Goal: Register for event/course

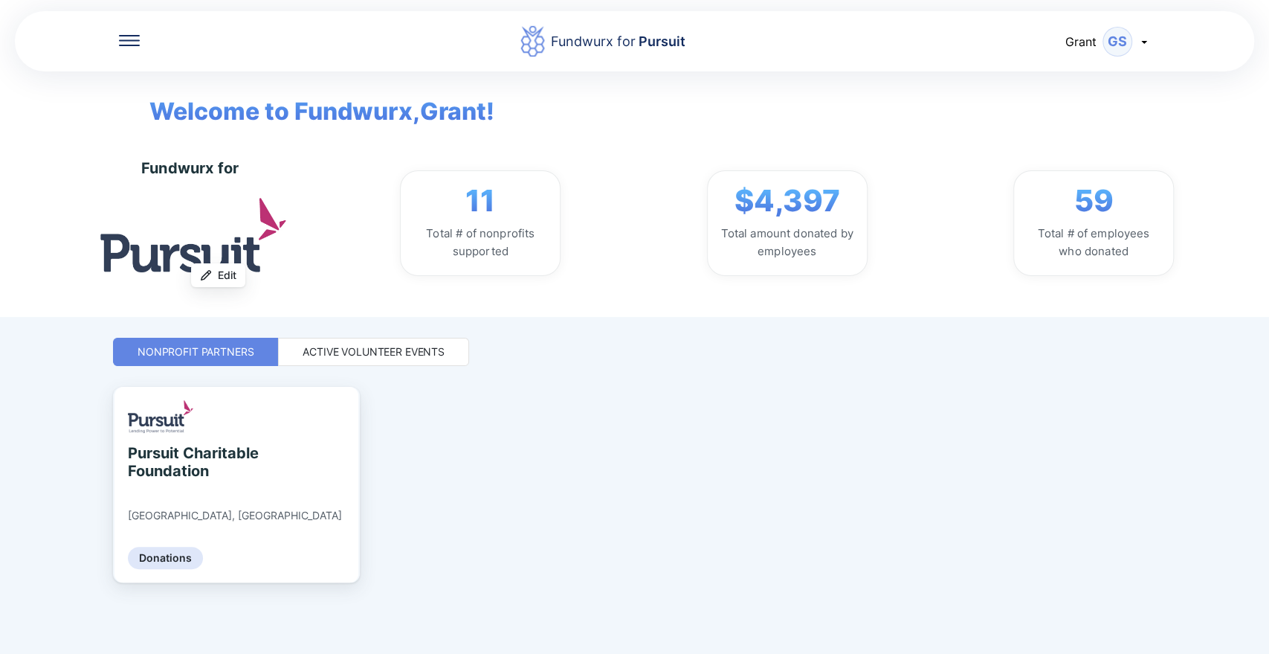
click at [324, 334] on div "Fundwurx for Pursuit [PERSON_NAME] Welcome to Fundwurx, Grant ! Fundwurx for Up…" at bounding box center [634, 327] width 1043 height 654
click at [321, 360] on div "Active Volunteer Events" at bounding box center [373, 352] width 191 height 28
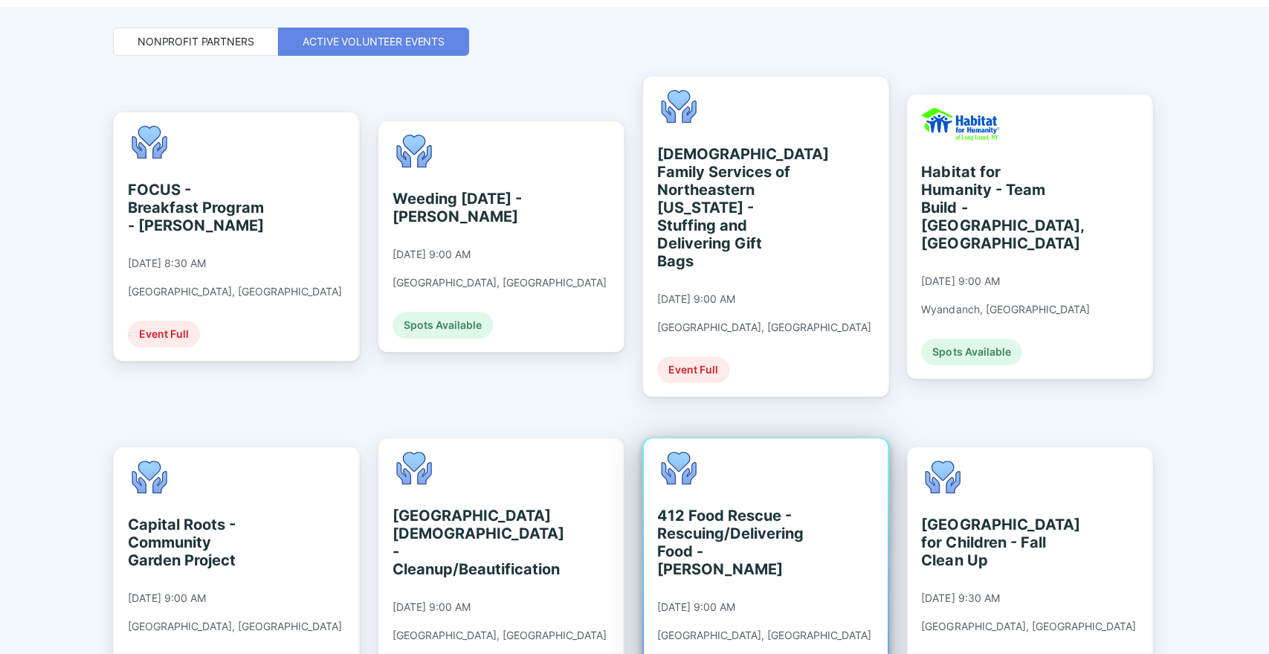
scroll to position [603, 0]
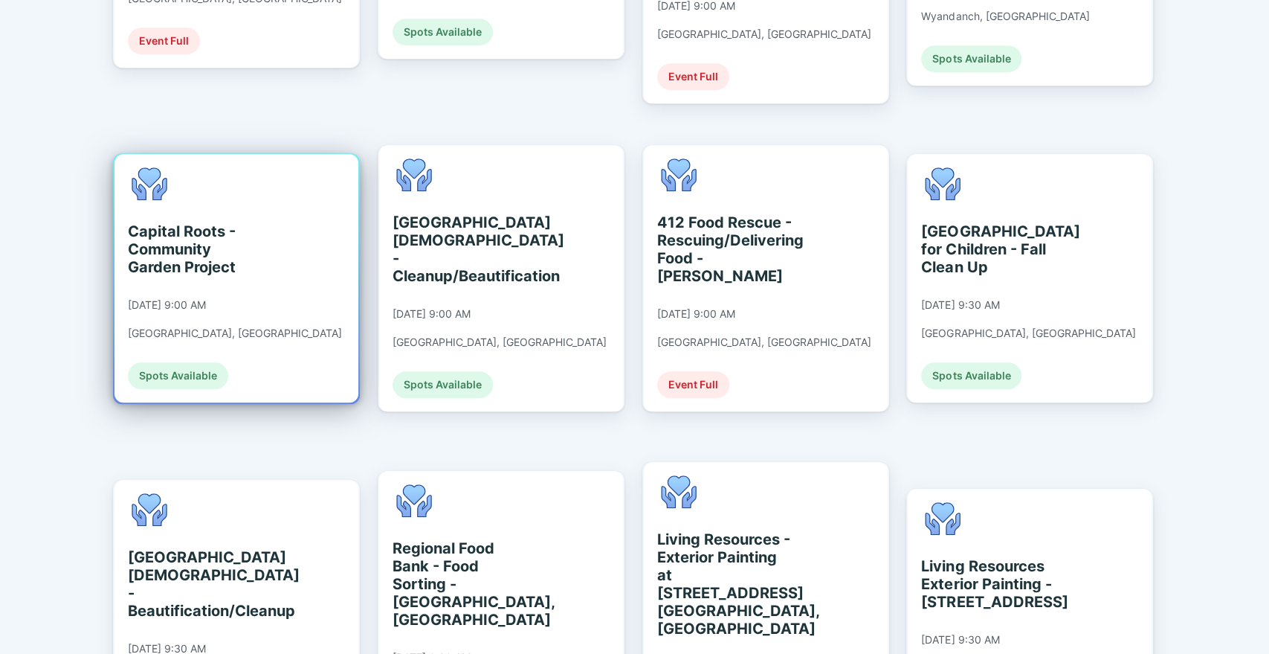
click at [199, 248] on div "Capital Roots - Community Garden Project [DATE] 9:00 AM [GEOGRAPHIC_DATA], [GEO…" at bounding box center [235, 278] width 214 height 222
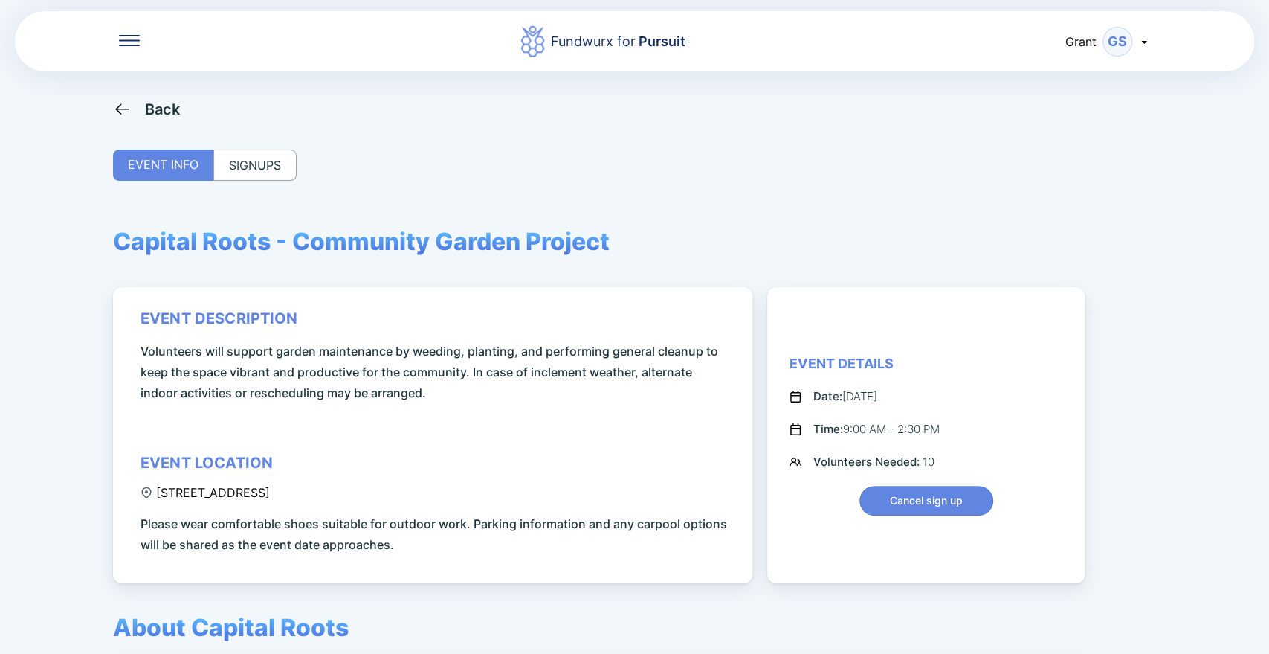
click at [240, 141] on div "Back EVENT INFO SIGNUPS Capital Roots - Community Garden Project event descript…" at bounding box center [634, 427] width 1043 height 654
click at [250, 168] on div "SIGNUPS" at bounding box center [254, 164] width 83 height 31
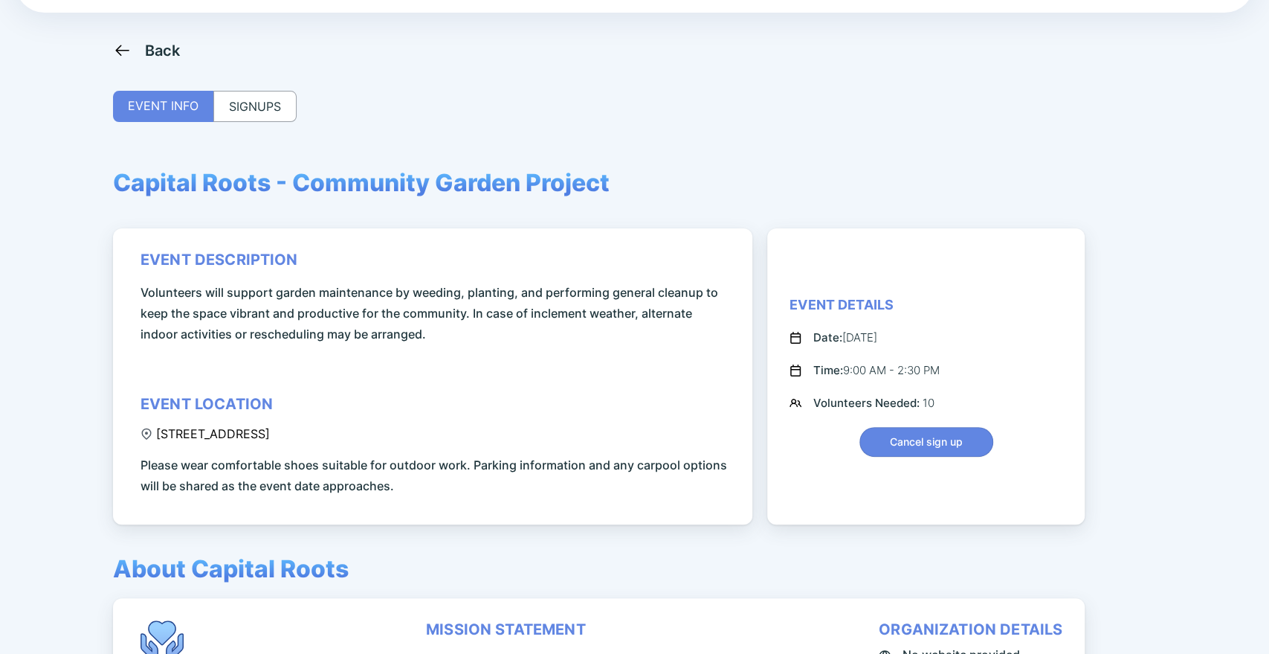
scroll to position [59, 0]
click at [250, 109] on div "SIGNUPS" at bounding box center [254, 105] width 83 height 31
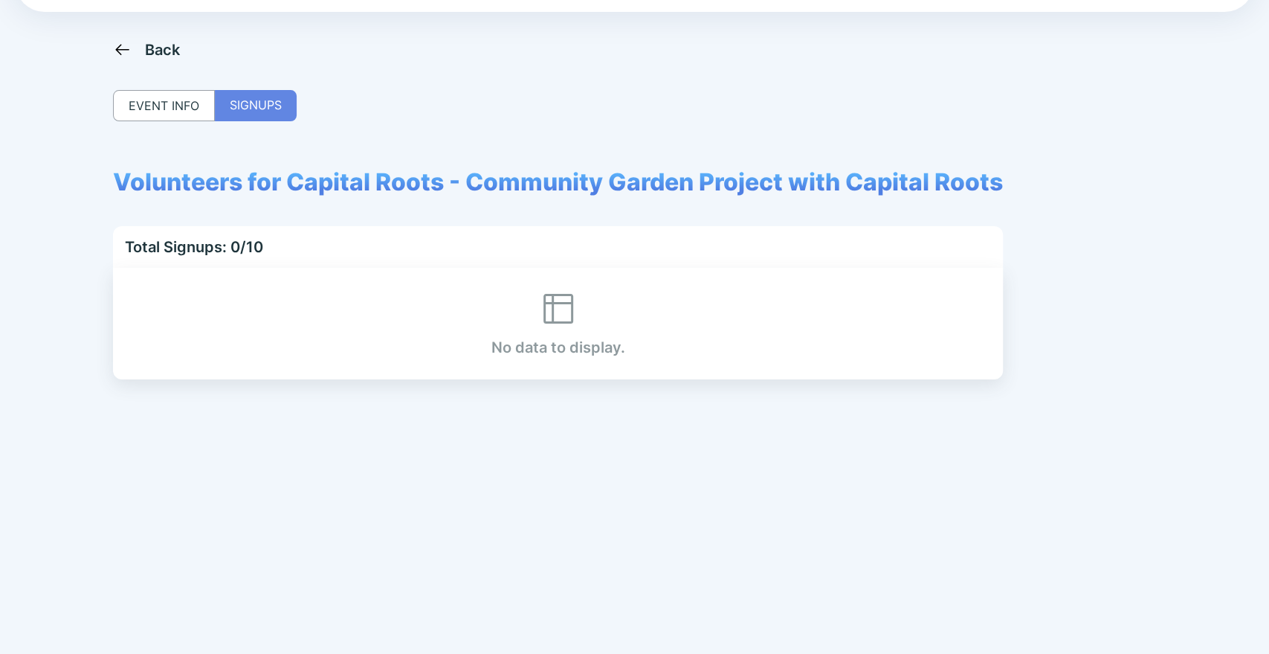
click at [187, 106] on div "EVENT INFO" at bounding box center [164, 105] width 102 height 31
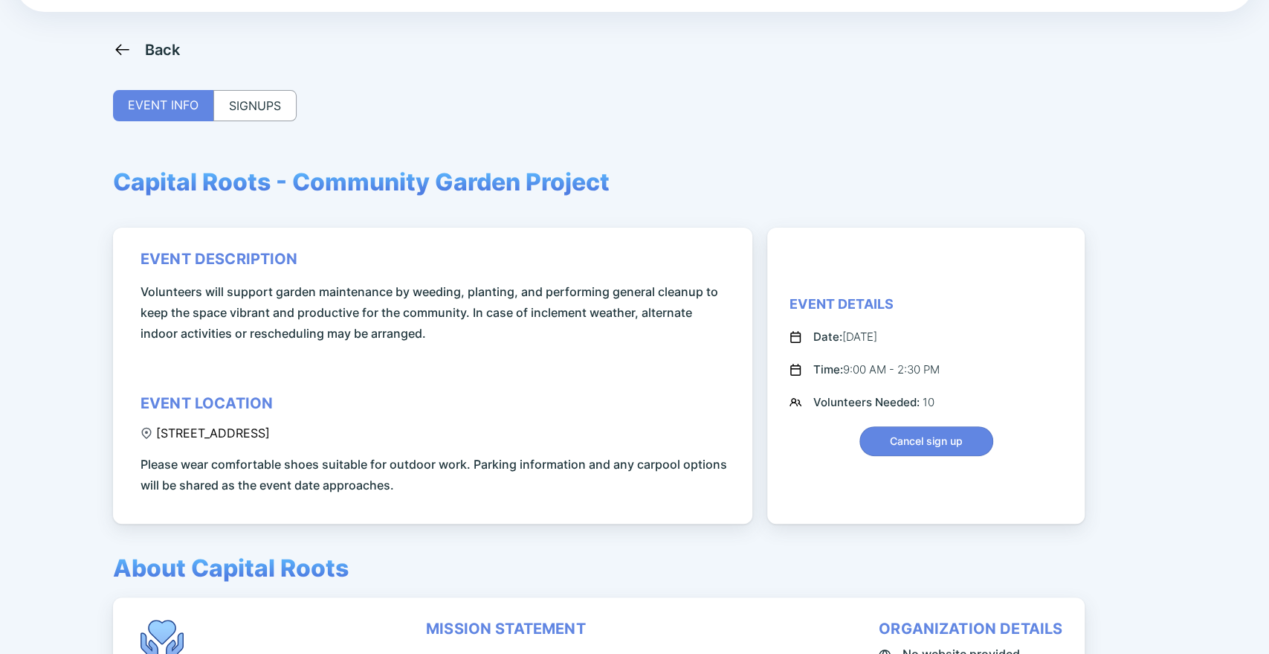
click at [141, 51] on div "Back" at bounding box center [147, 49] width 68 height 19
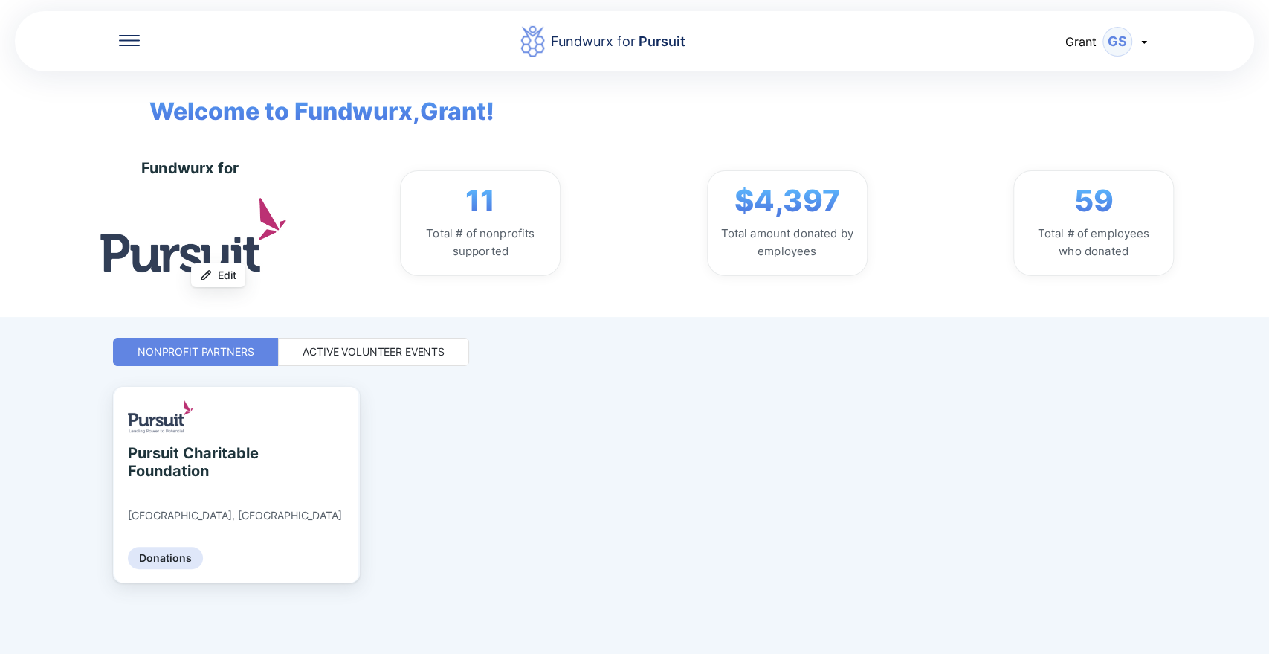
click at [402, 344] on div "Active Volunteer Events" at bounding box center [374, 351] width 142 height 15
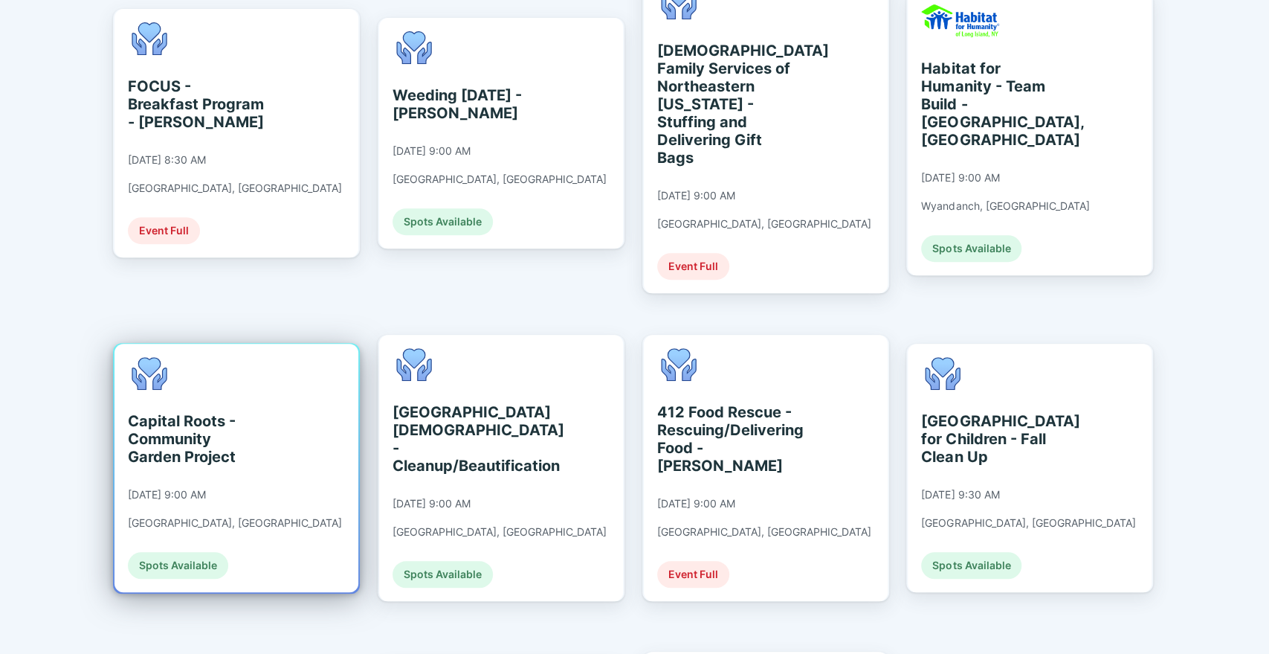
scroll to position [416, 0]
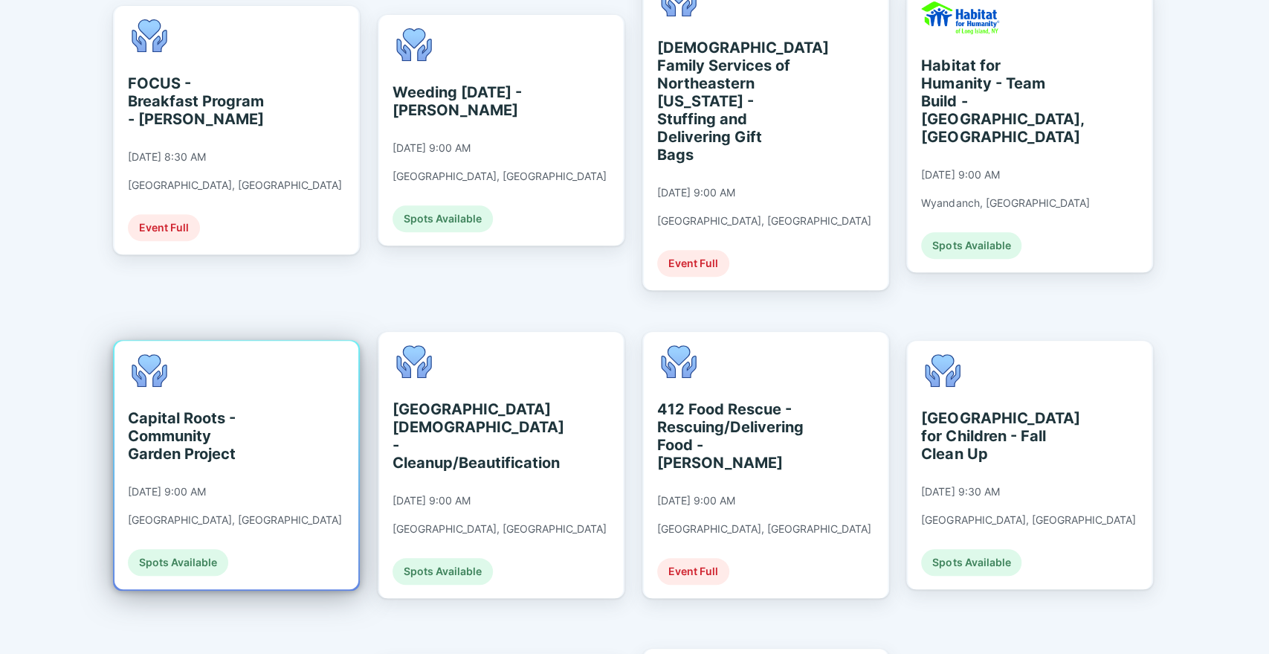
click at [217, 445] on div "Capital Roots - Community Garden Project [DATE] 9:00 AM [GEOGRAPHIC_DATA], [GEO…" at bounding box center [235, 465] width 214 height 222
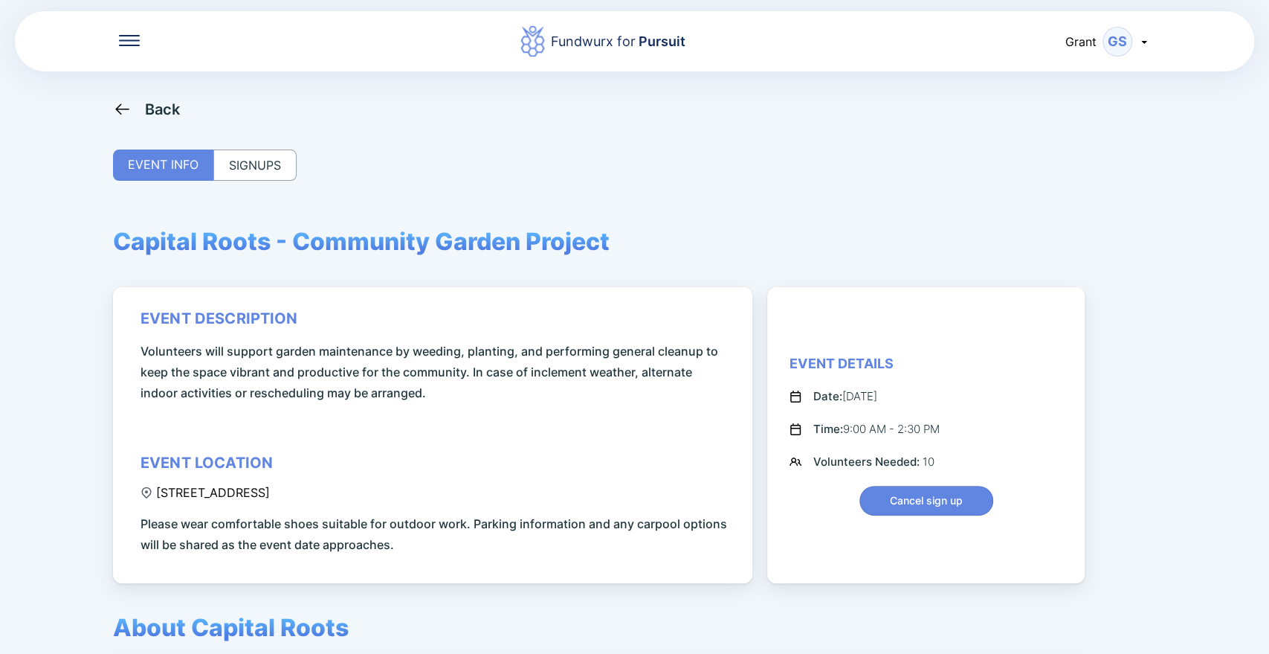
click at [232, 158] on div "SIGNUPS" at bounding box center [254, 164] width 83 height 31
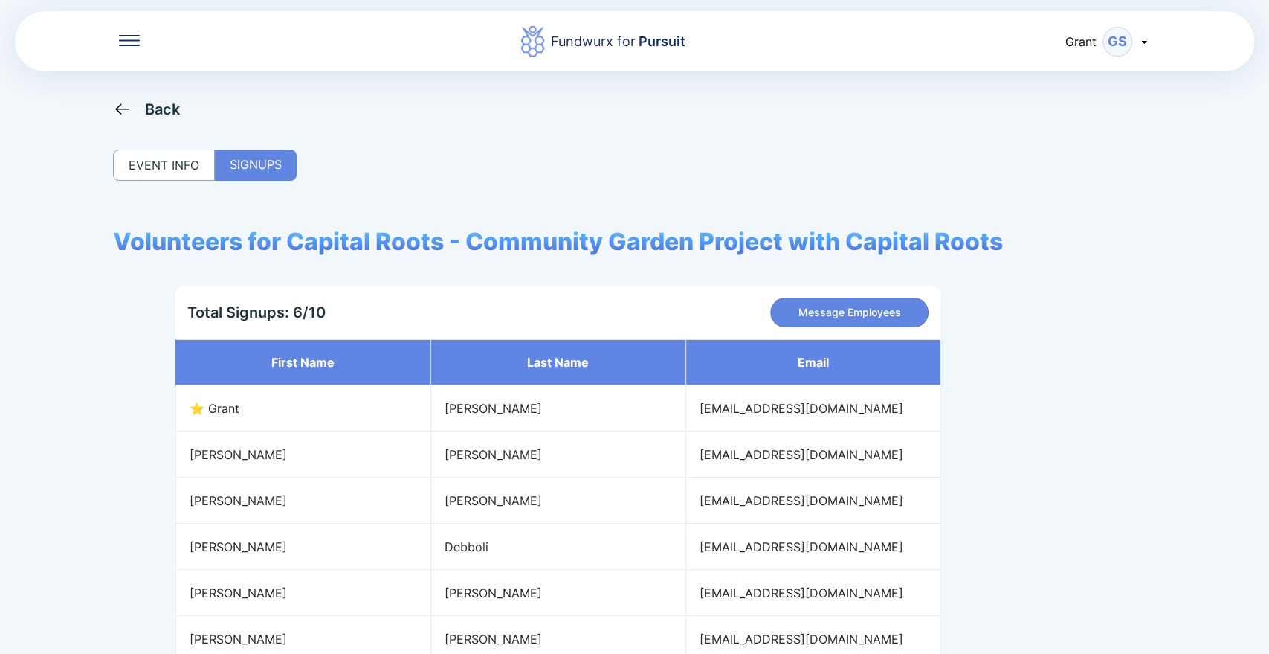
scroll to position [100, 0]
